Goal: Transaction & Acquisition: Purchase product/service

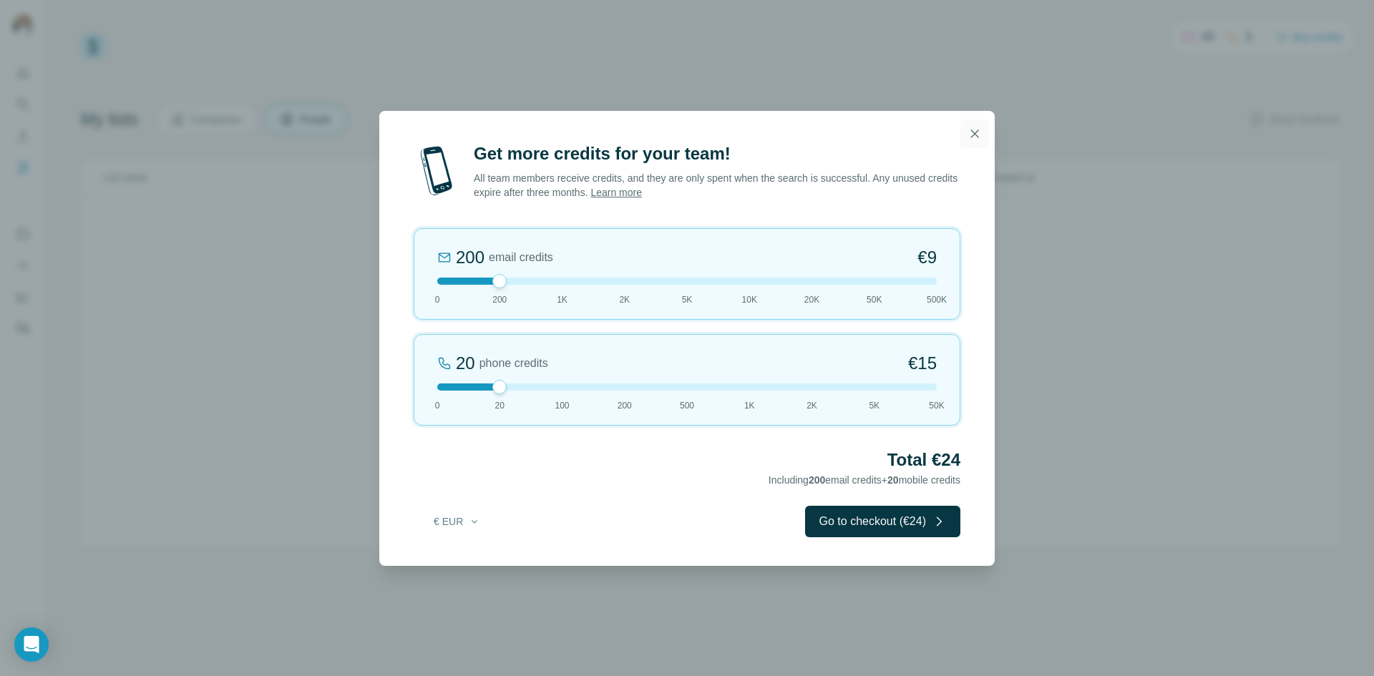
click at [972, 130] on icon "button" at bounding box center [975, 134] width 14 height 14
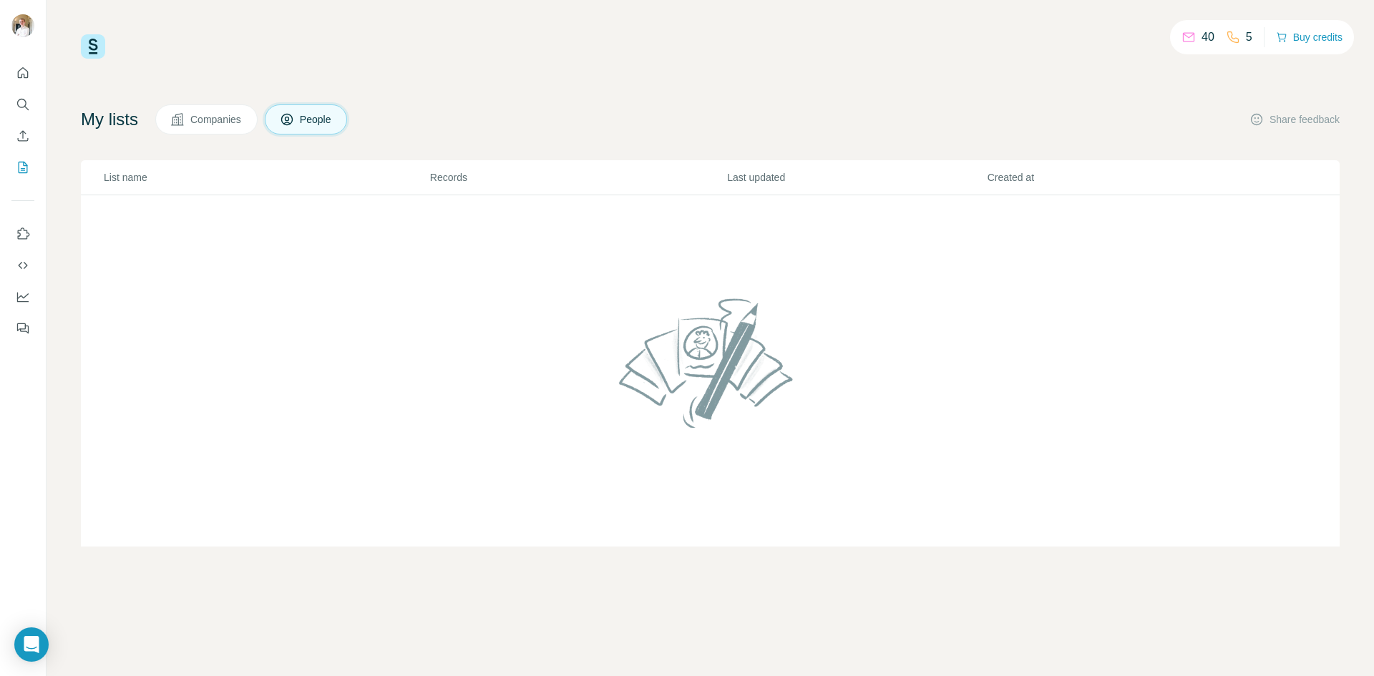
click at [200, 117] on span "Companies" at bounding box center [216, 119] width 52 height 14
click at [1303, 36] on button "Buy credits" at bounding box center [1309, 37] width 67 height 20
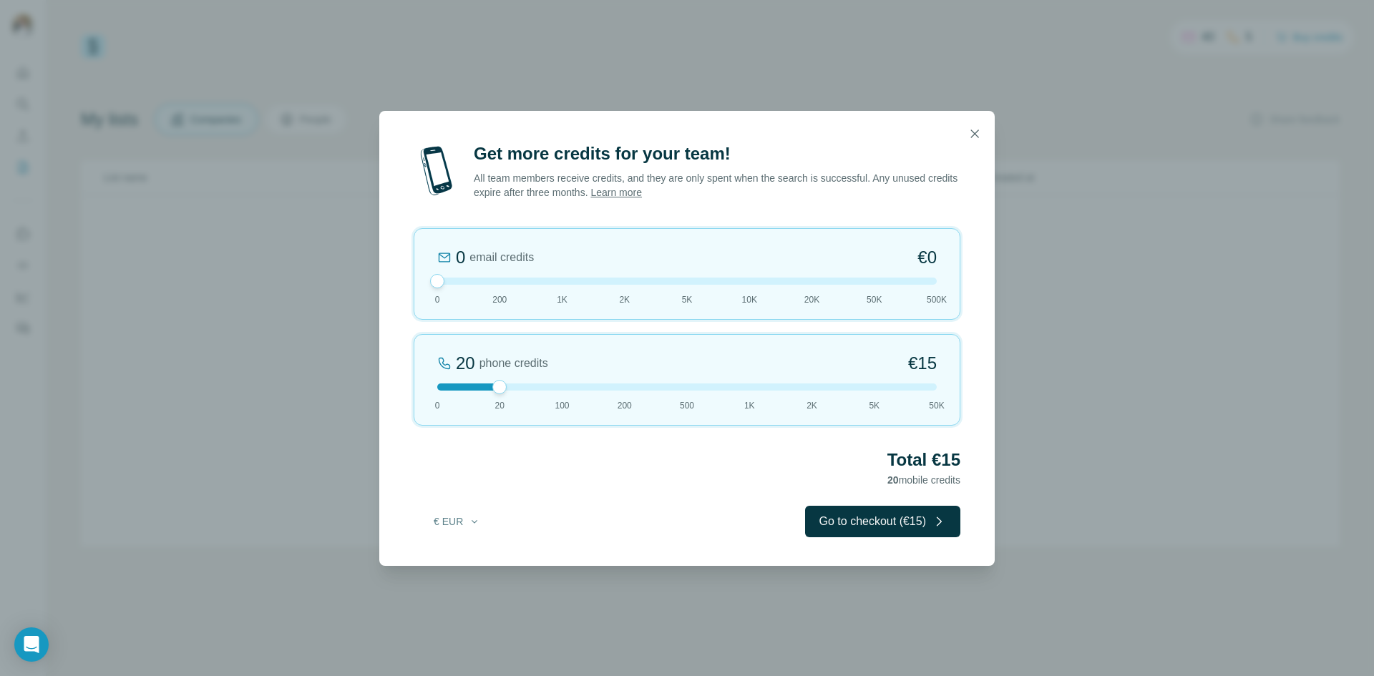
drag, startPoint x: 502, startPoint y: 283, endPoint x: 422, endPoint y: 283, distance: 80.9
click at [422, 283] on div "0 email credits €0 0 200 1K 2K 5K 10K 20K 50K 500K" at bounding box center [687, 274] width 547 height 92
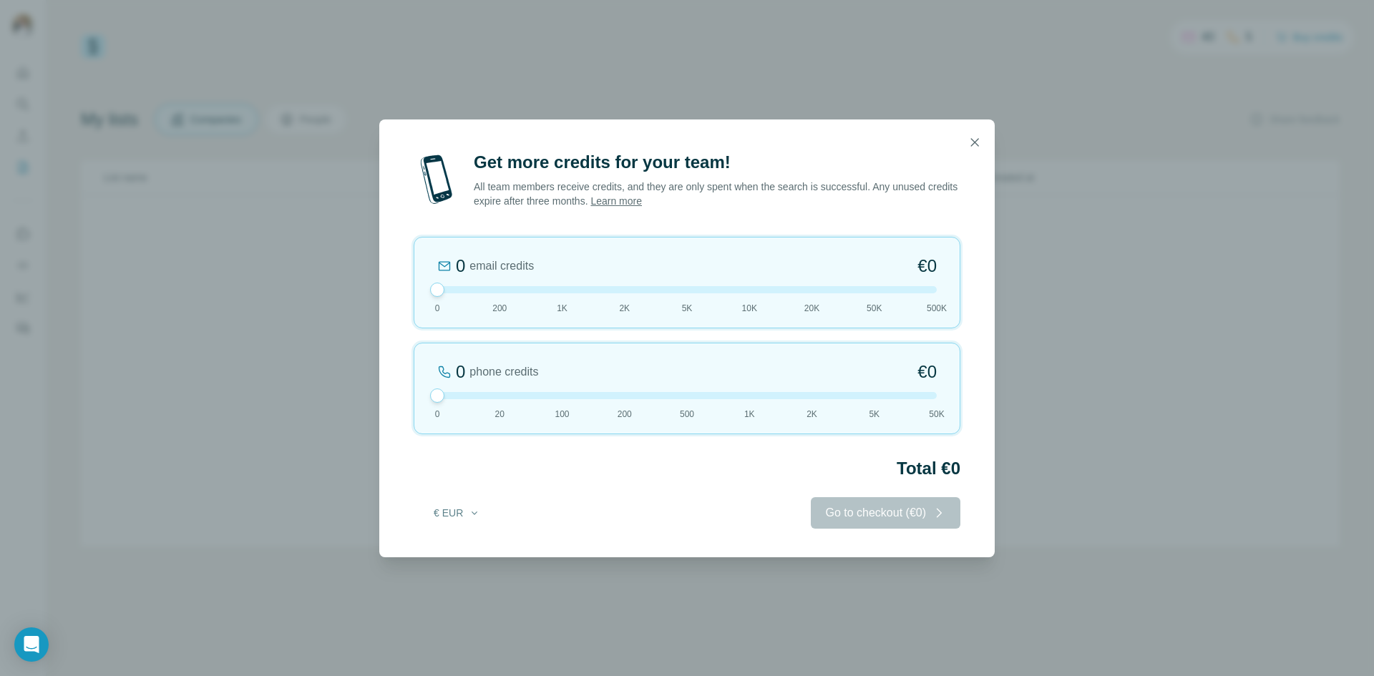
drag, startPoint x: 505, startPoint y: 388, endPoint x: 434, endPoint y: 400, distance: 71.2
click at [433, 401] on div at bounding box center [437, 396] width 14 height 14
click at [456, 522] on button "€ EUR" at bounding box center [457, 513] width 67 height 26
click at [465, 551] on div "$ USD" at bounding box center [486, 545] width 120 height 14
click at [442, 288] on div "0 email credits $0 0 200 1K 2K 5K 10K 20K 50K 500K" at bounding box center [687, 283] width 547 height 92
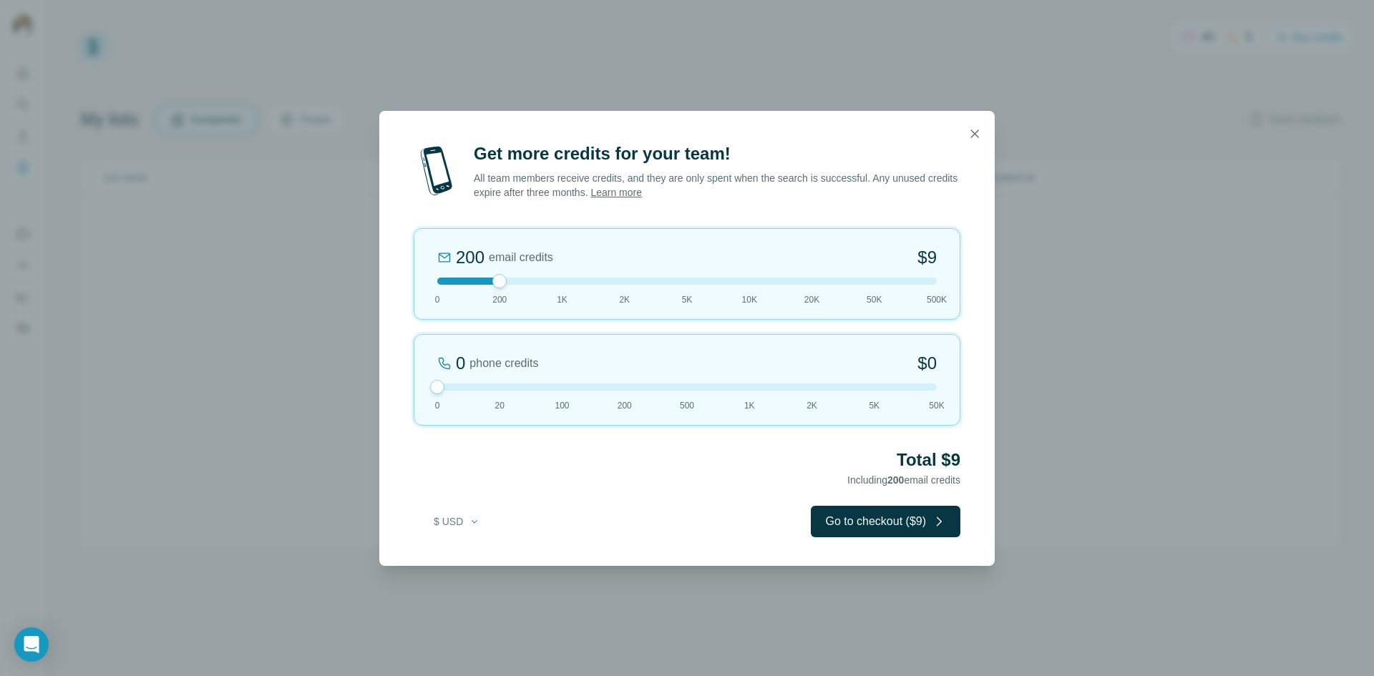
drag, startPoint x: 441, startPoint y: 291, endPoint x: 500, endPoint y: 294, distance: 59.5
click at [500, 294] on div "200 email credits $9 0 200 1K 2K 5K 10K 20K 50K 500K" at bounding box center [687, 274] width 547 height 92
click at [973, 130] on icon "button" at bounding box center [975, 134] width 14 height 14
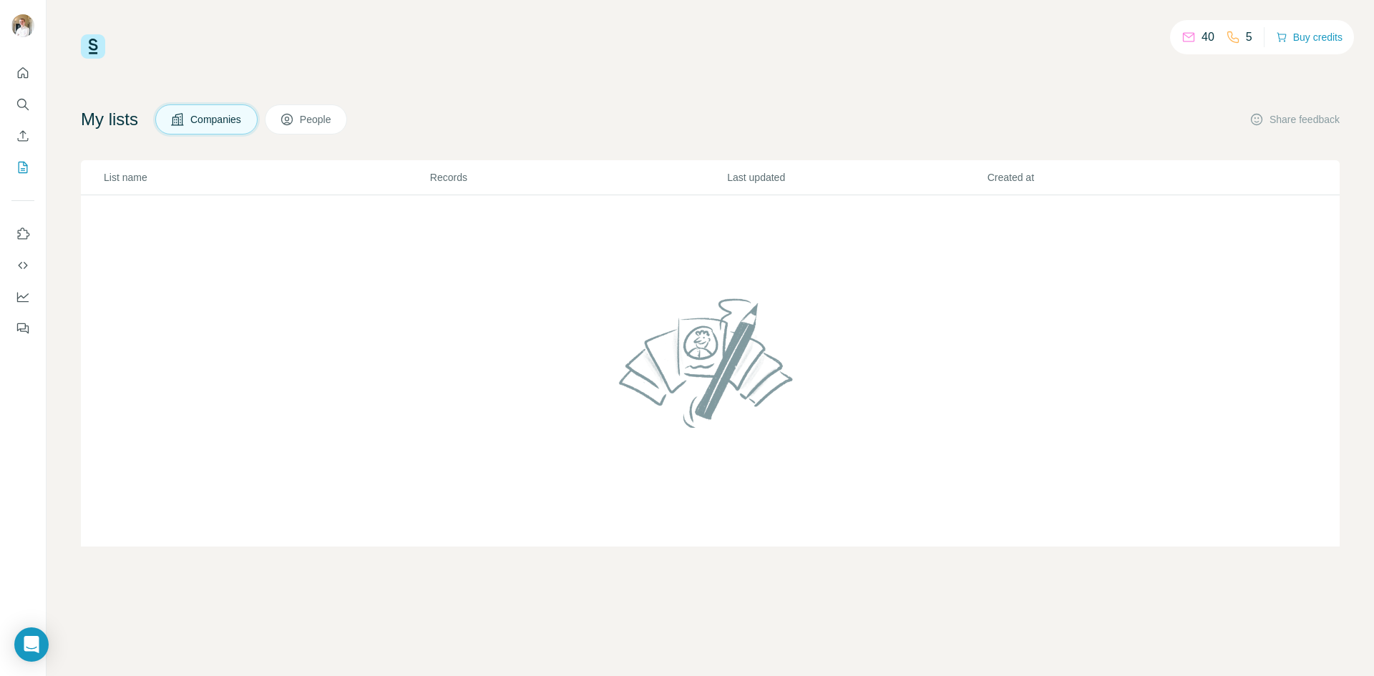
click at [26, 85] on nav at bounding box center [22, 120] width 23 height 120
click at [28, 77] on icon "Quick start" at bounding box center [23, 72] width 11 height 11
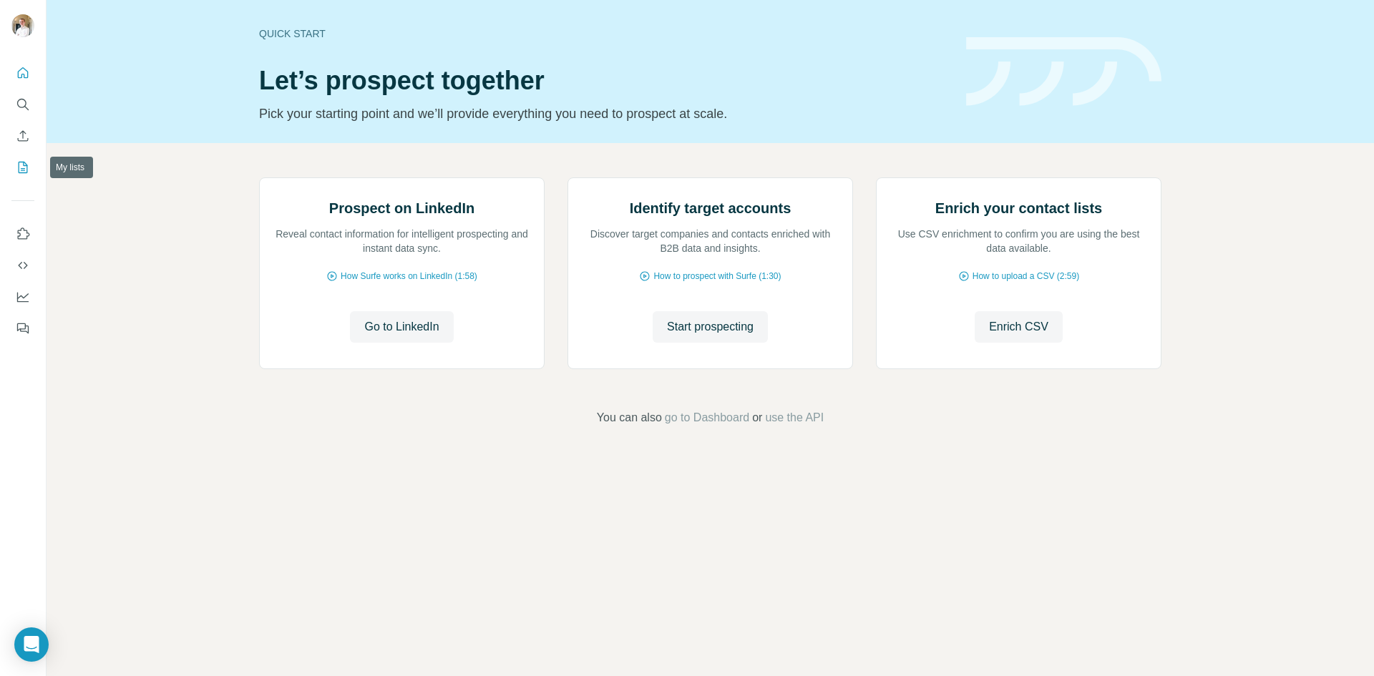
click at [18, 165] on icon "My lists" at bounding box center [23, 167] width 14 height 14
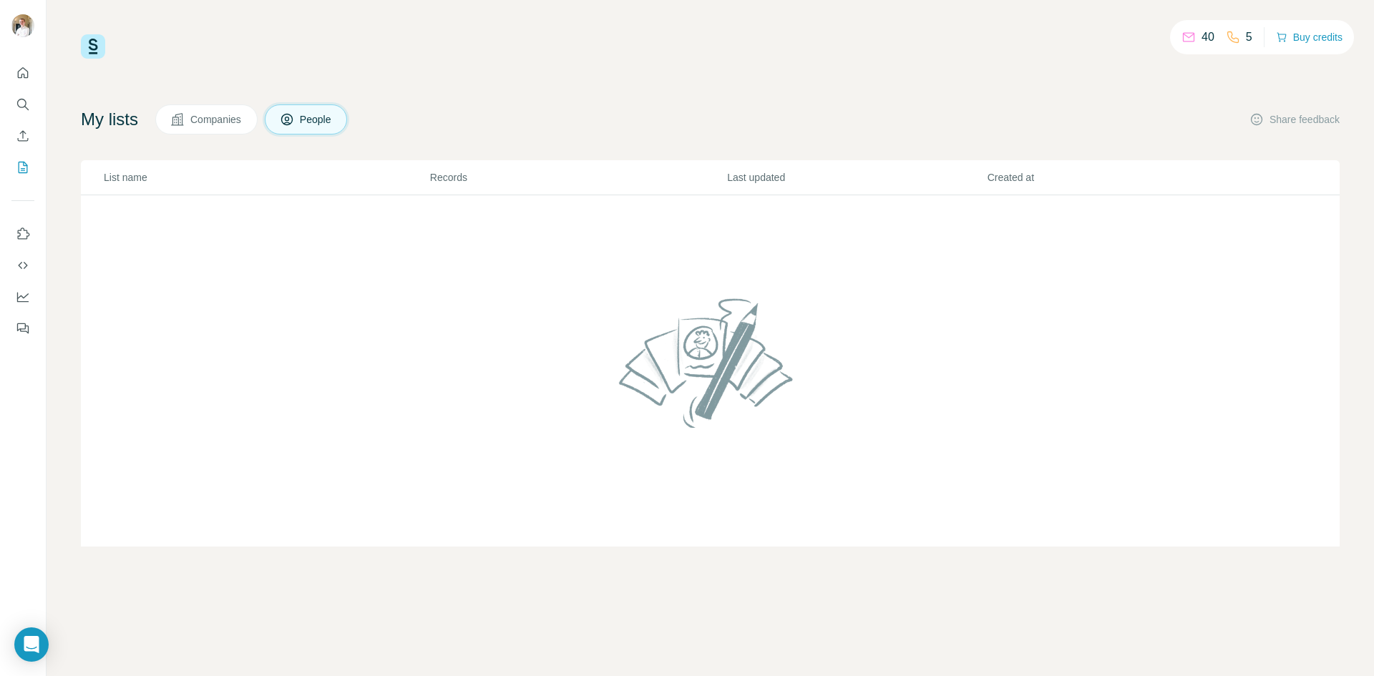
click at [201, 122] on span "Companies" at bounding box center [216, 119] width 52 height 14
click at [291, 124] on icon at bounding box center [286, 121] width 7 height 8
